Goal: Transaction & Acquisition: Book appointment/travel/reservation

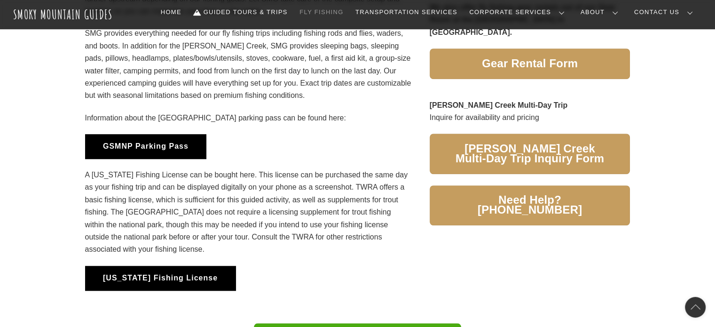
scroll to position [753, 0]
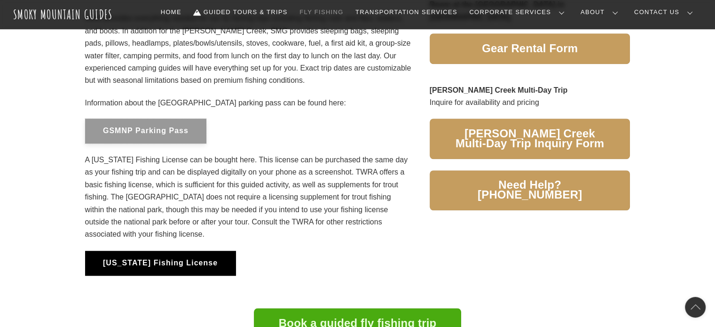
click at [129, 129] on button "GSMNP Parking Pass" at bounding box center [146, 131] width 122 height 25
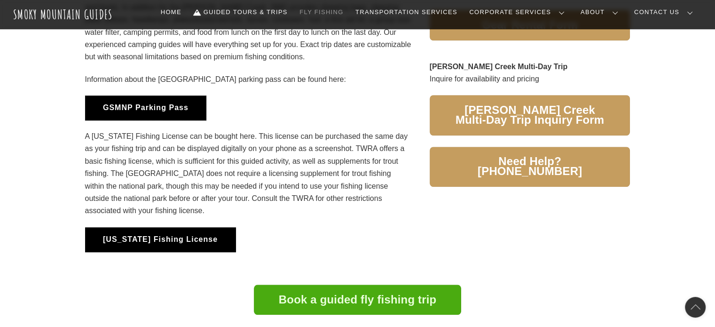
scroll to position [800, 0]
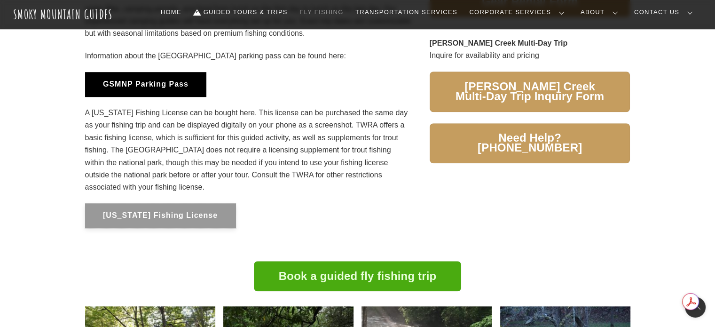
click at [178, 206] on button "[US_STATE] Fishing License" at bounding box center [160, 215] width 151 height 25
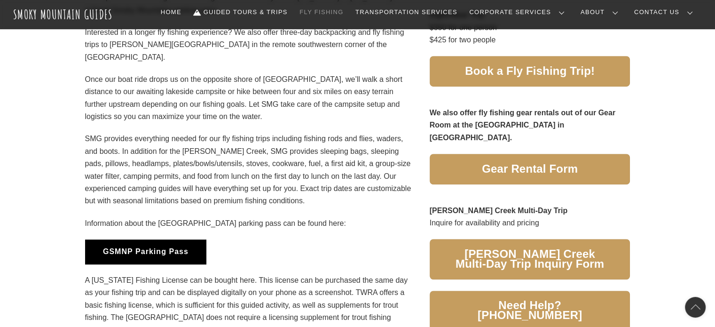
scroll to position [705, 0]
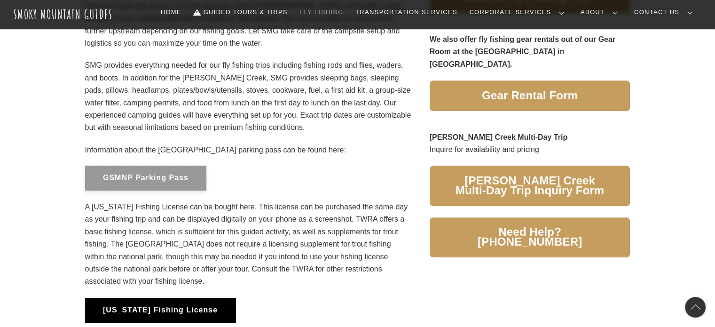
click at [188, 174] on button "GSMNP Parking Pass" at bounding box center [146, 178] width 122 height 25
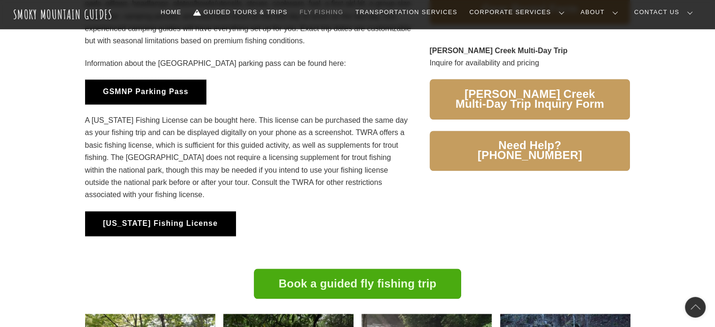
scroll to position [800, 0]
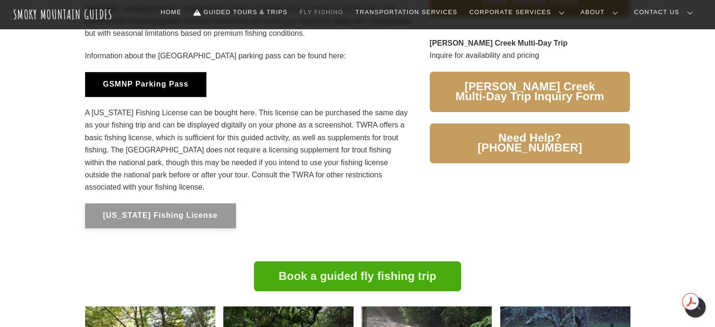
click at [160, 222] on button "[US_STATE] Fishing License" at bounding box center [160, 215] width 151 height 25
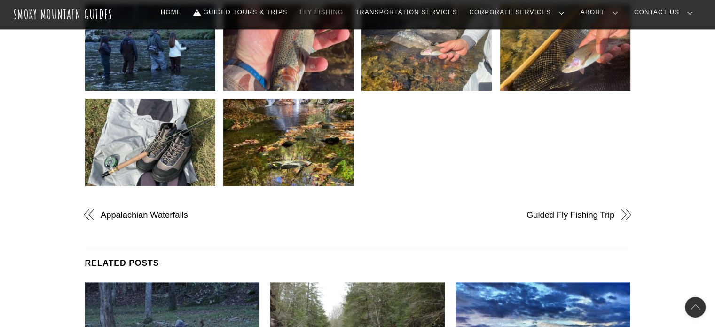
scroll to position [0, 0]
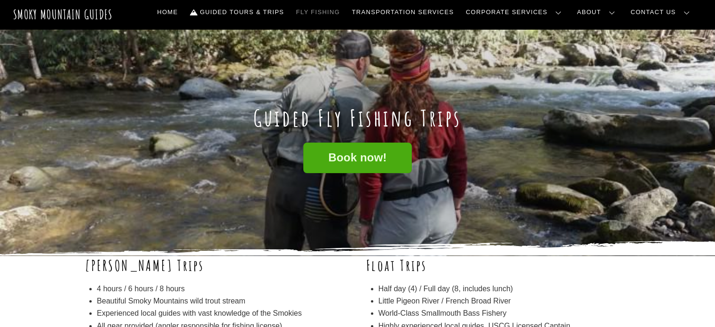
drag, startPoint x: 624, startPoint y: 247, endPoint x: 621, endPoint y: -57, distance: 304.3
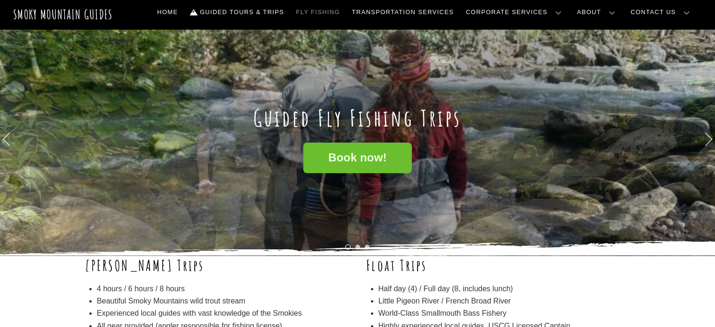
click at [346, 156] on span "Book now!" at bounding box center [357, 158] width 58 height 10
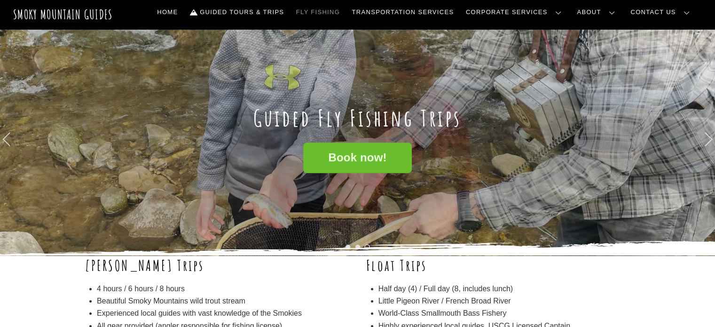
click at [362, 160] on span "Book now!" at bounding box center [357, 158] width 58 height 10
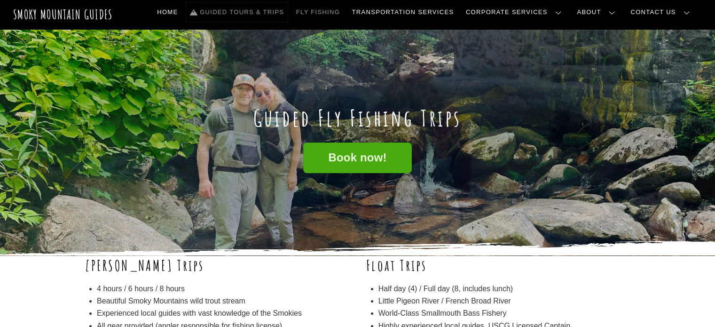
click at [200, 12] on em at bounding box center [195, 11] width 10 height 7
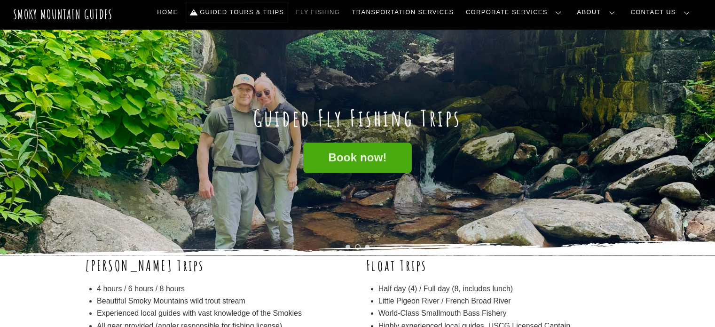
scroll to position [1, 0]
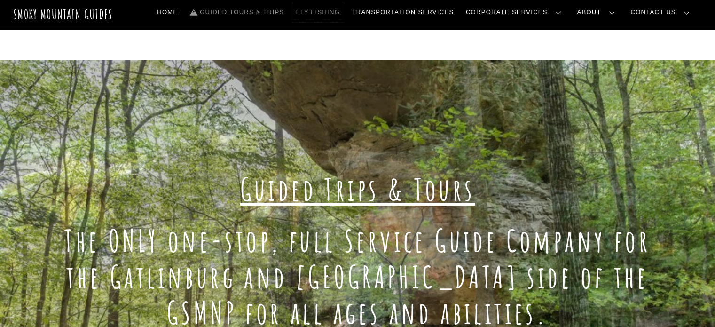
click at [344, 11] on link "Fly Fishing" at bounding box center [318, 12] width 51 height 20
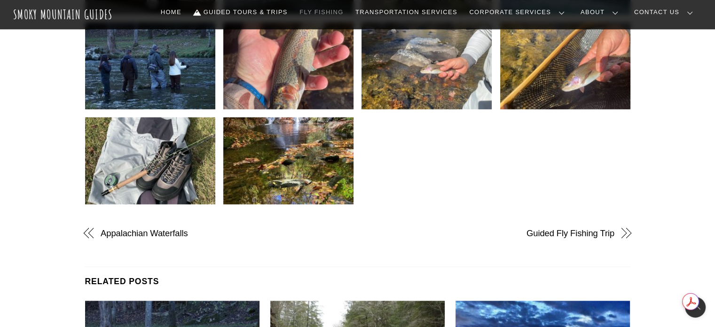
scroll to position [1176, 0]
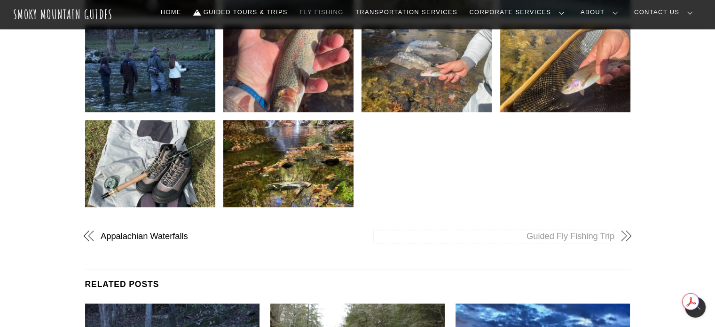
click at [559, 240] on link "Guided Fly Fishing Trip" at bounding box center [494, 236] width 241 height 12
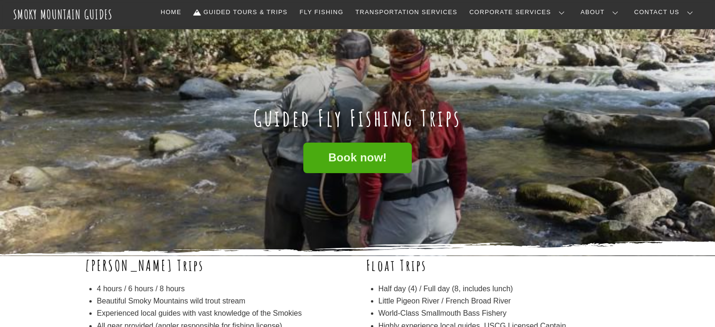
drag, startPoint x: 655, startPoint y: 215, endPoint x: 655, endPoint y: -57, distance: 272.3
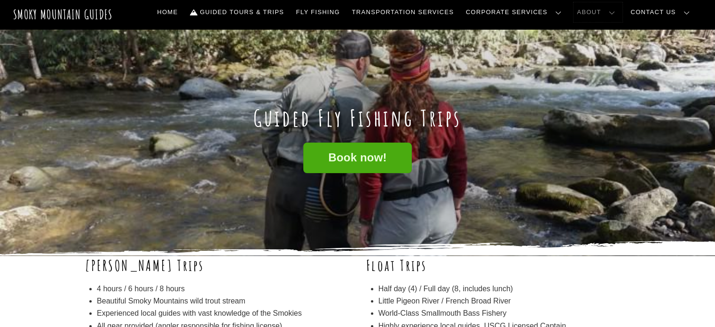
click at [618, 11] on link "About" at bounding box center [598, 12] width 49 height 20
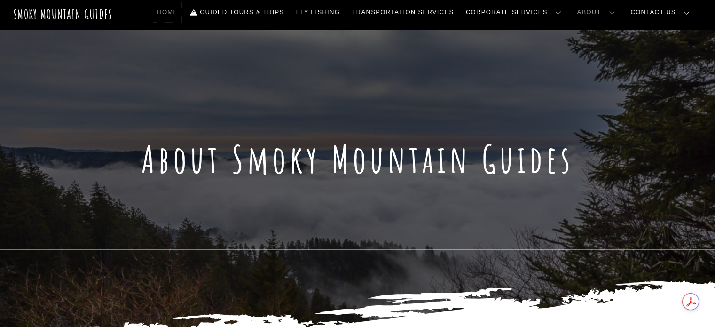
click at [182, 16] on link "Home" at bounding box center [167, 12] width 28 height 20
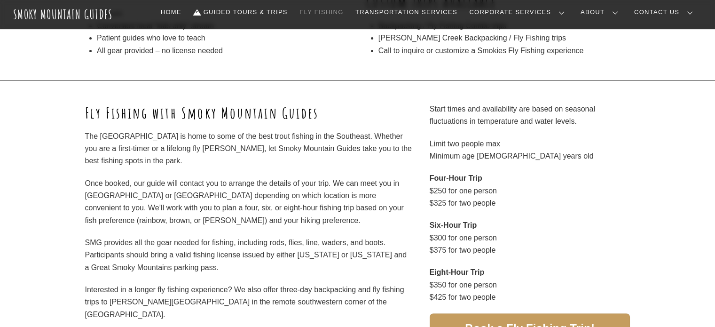
scroll to position [376, 0]
